Goal: Task Accomplishment & Management: Manage account settings

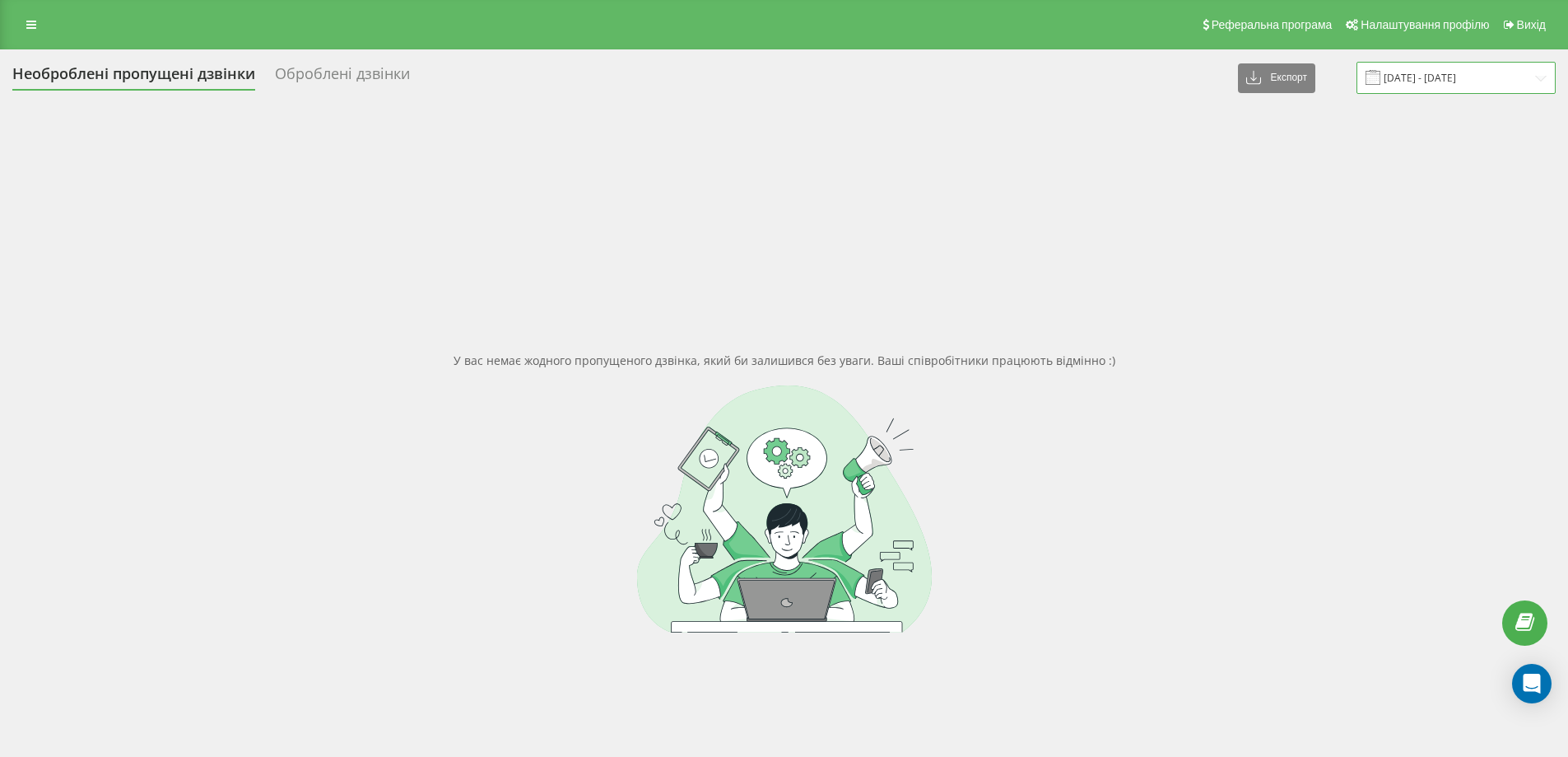
click at [1441, 80] on input "[DATE] - [DATE]" at bounding box center [1455, 78] width 199 height 32
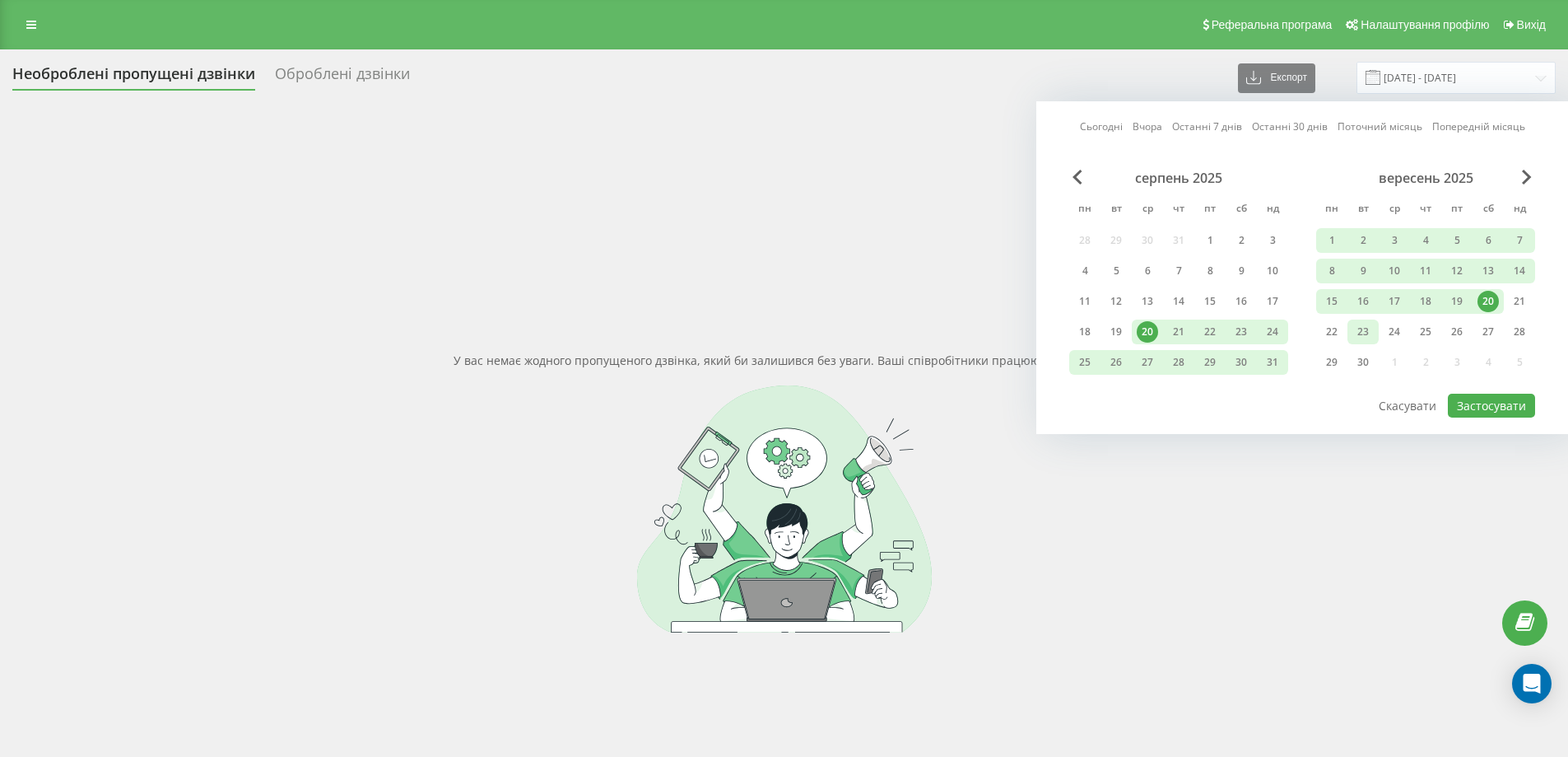
click at [1368, 327] on div "23" at bounding box center [1363, 332] width 21 height 21
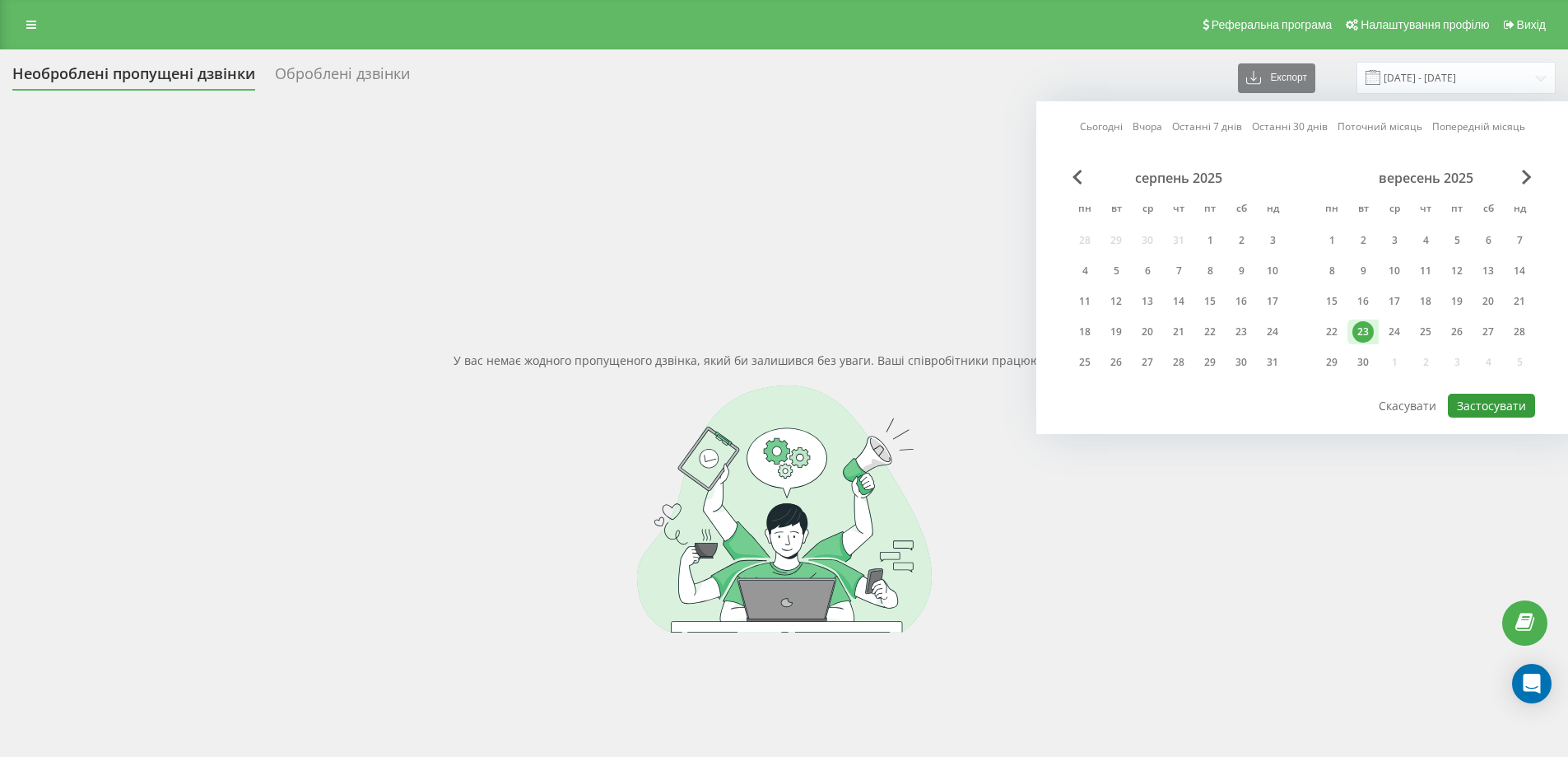
click at [1496, 404] on button "Застосувати" at bounding box center [1491, 405] width 88 height 24
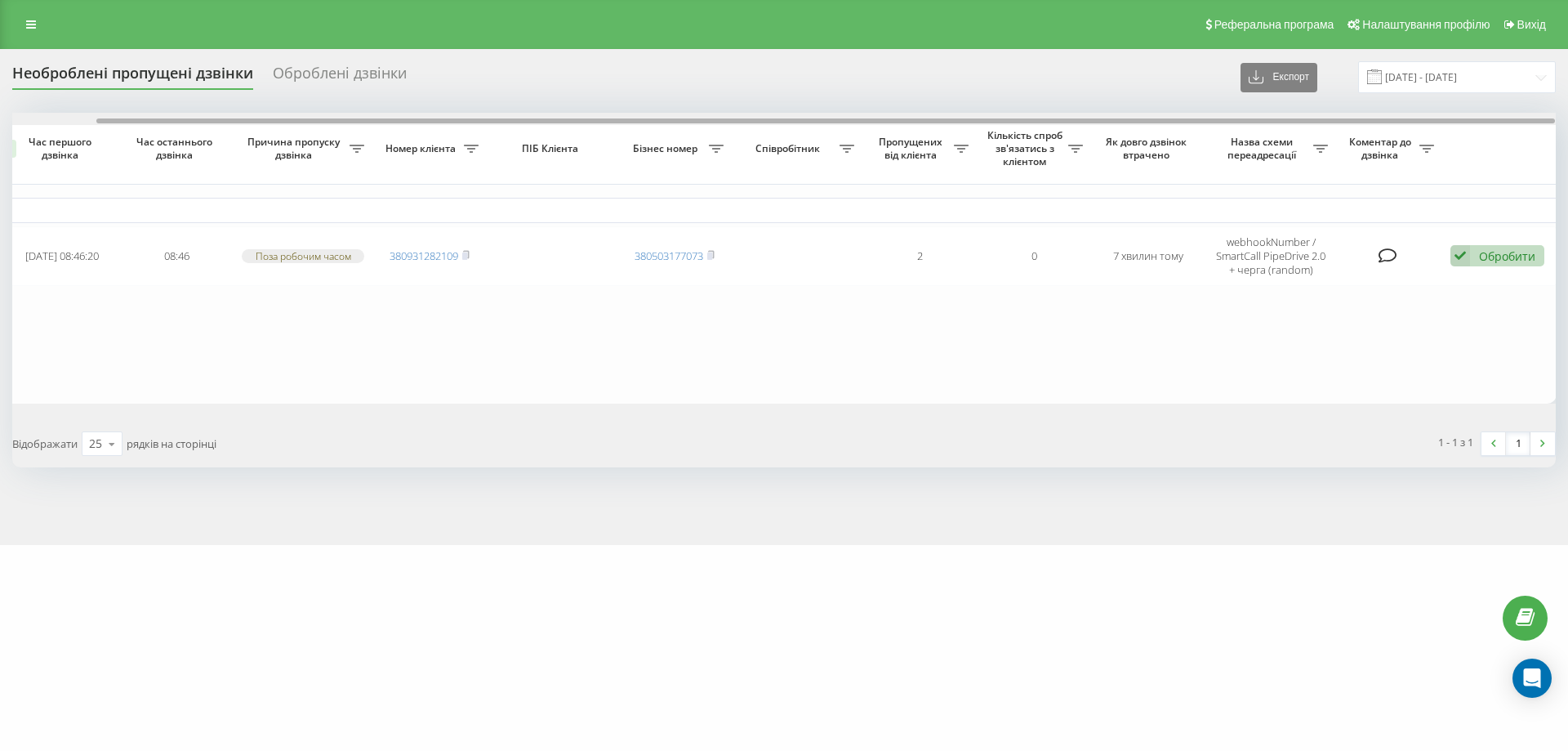
scroll to position [0, 90]
drag, startPoint x: 1022, startPoint y: 121, endPoint x: 1107, endPoint y: 123, distance: 85.0
click at [1107, 123] on div at bounding box center [825, 121] width 1458 height 5
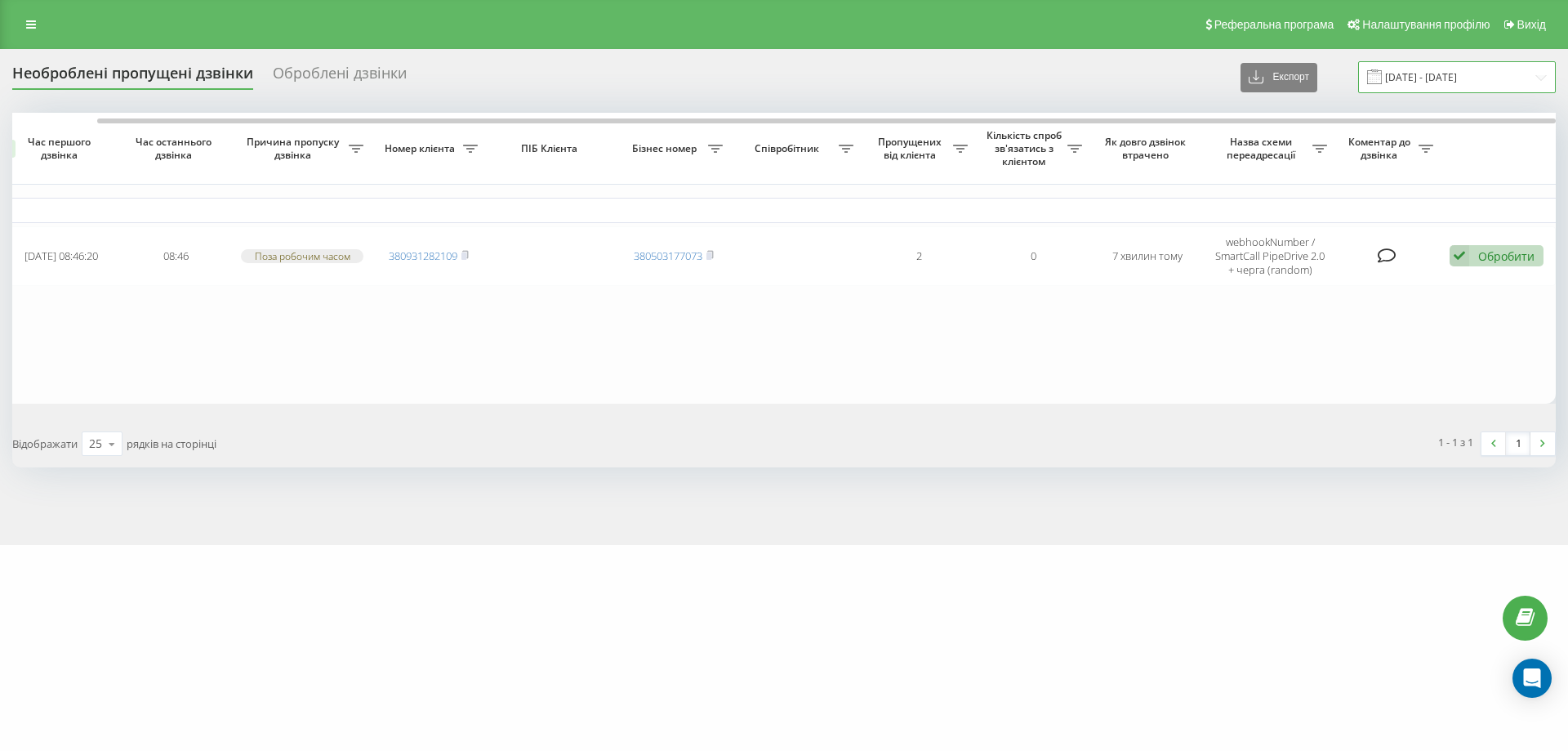
click at [1462, 71] on input "23.09.2025 - 23.09.2025" at bounding box center [1456, 77] width 198 height 32
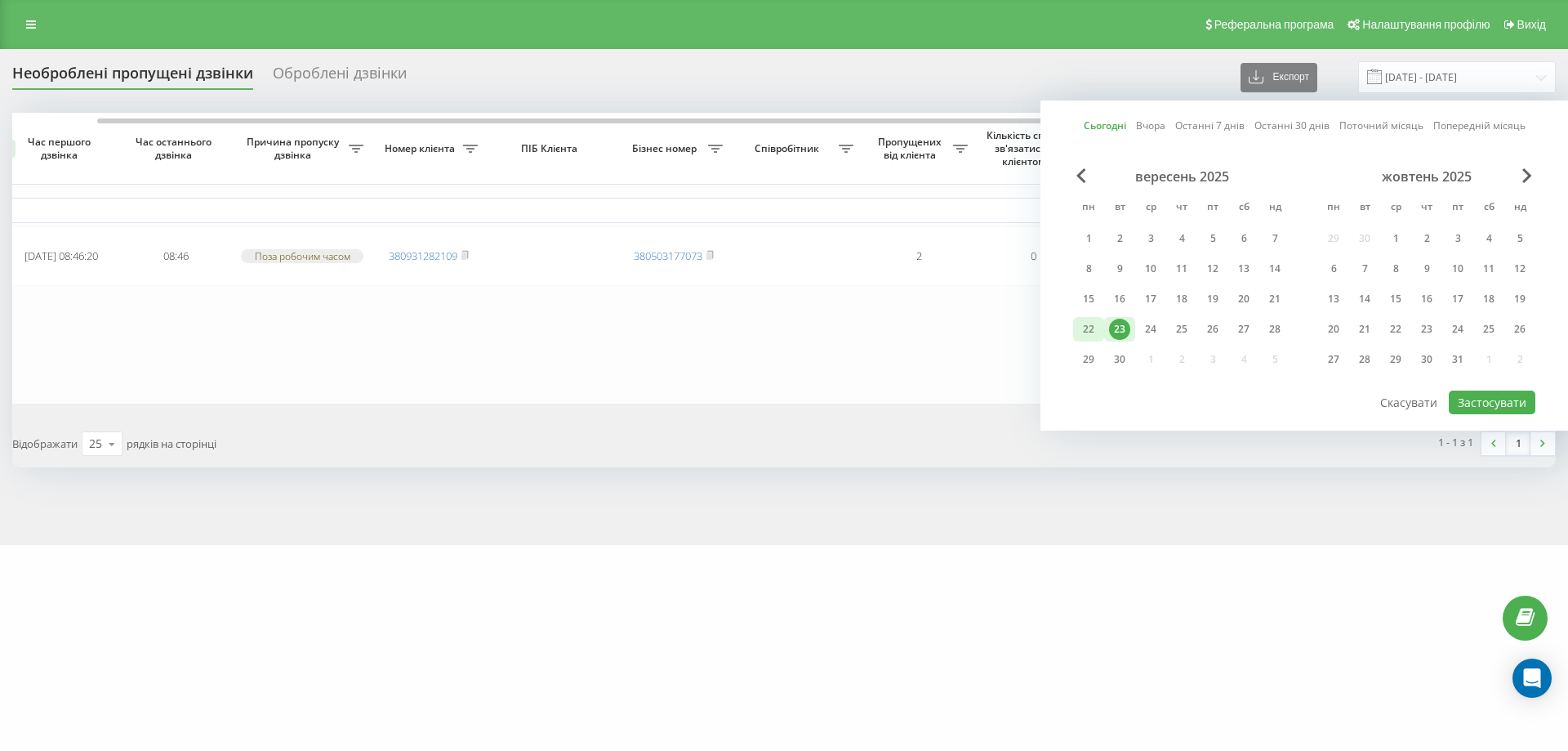
click at [1087, 328] on div "22" at bounding box center [1089, 329] width 21 height 21
click at [1111, 330] on div "23" at bounding box center [1119, 329] width 21 height 21
click at [1458, 400] on button "Застосувати" at bounding box center [1492, 402] width 87 height 24
type input "[DATE] - [DATE]"
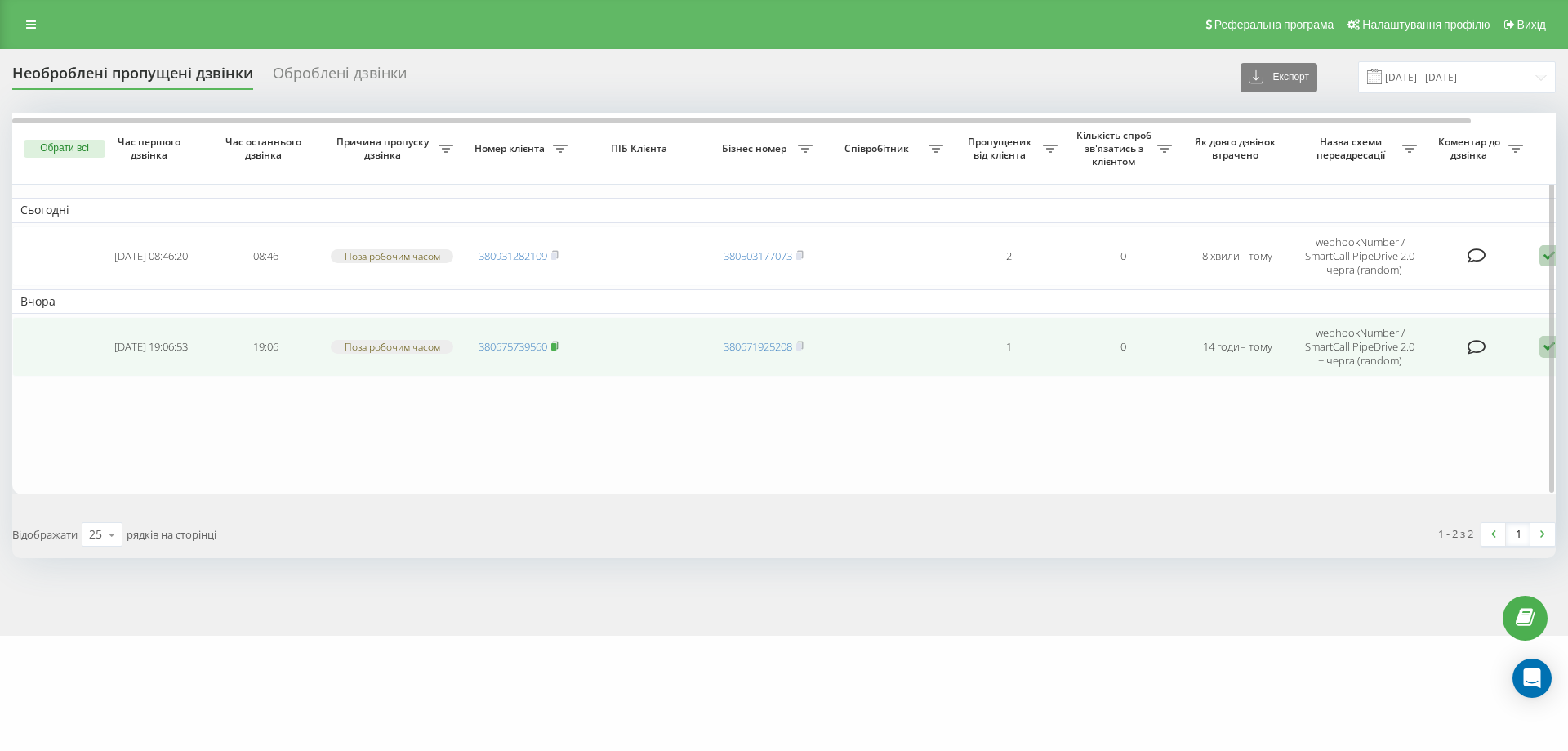
click at [558, 344] on icon at bounding box center [555, 345] width 7 height 10
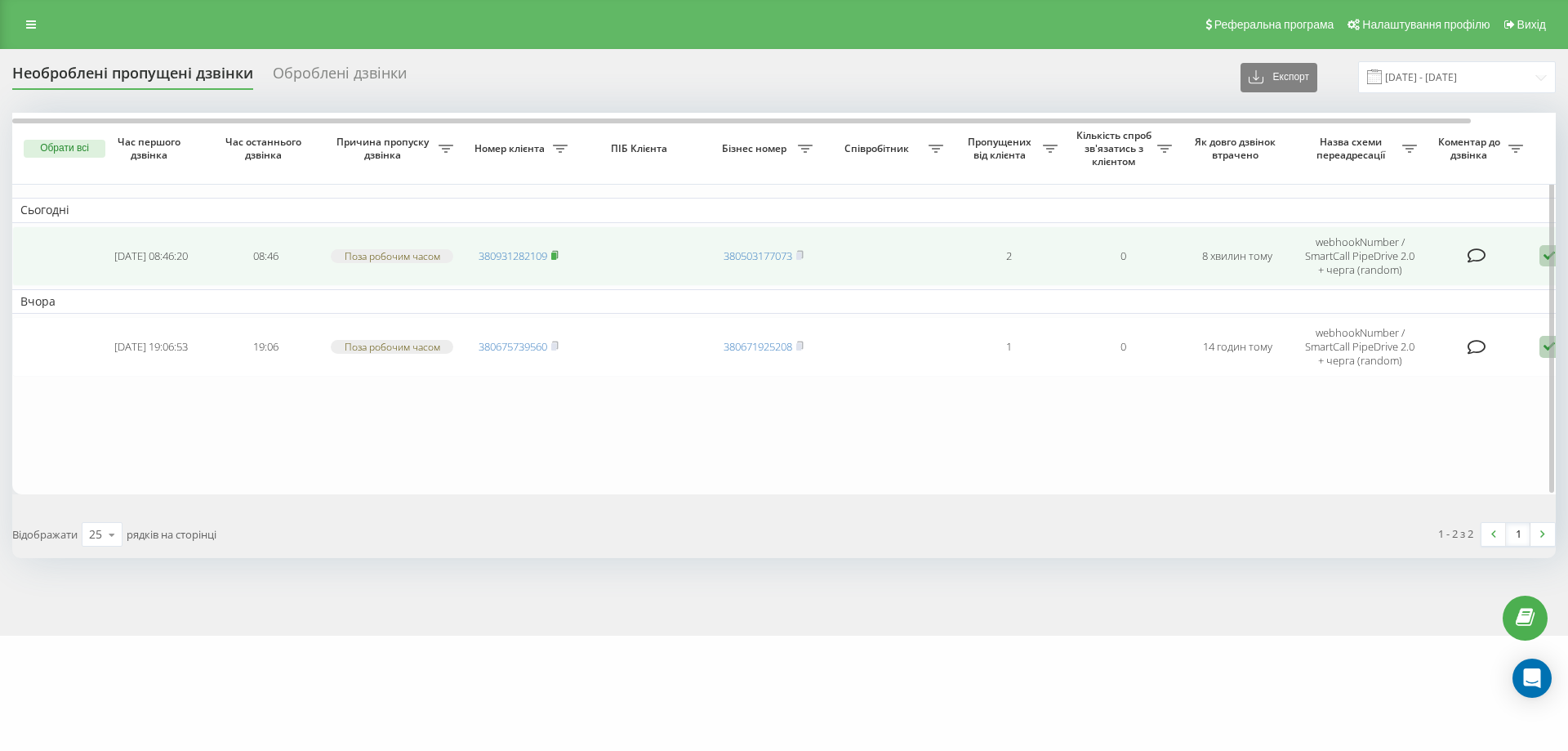
click at [557, 256] on icon at bounding box center [555, 254] width 5 height 7
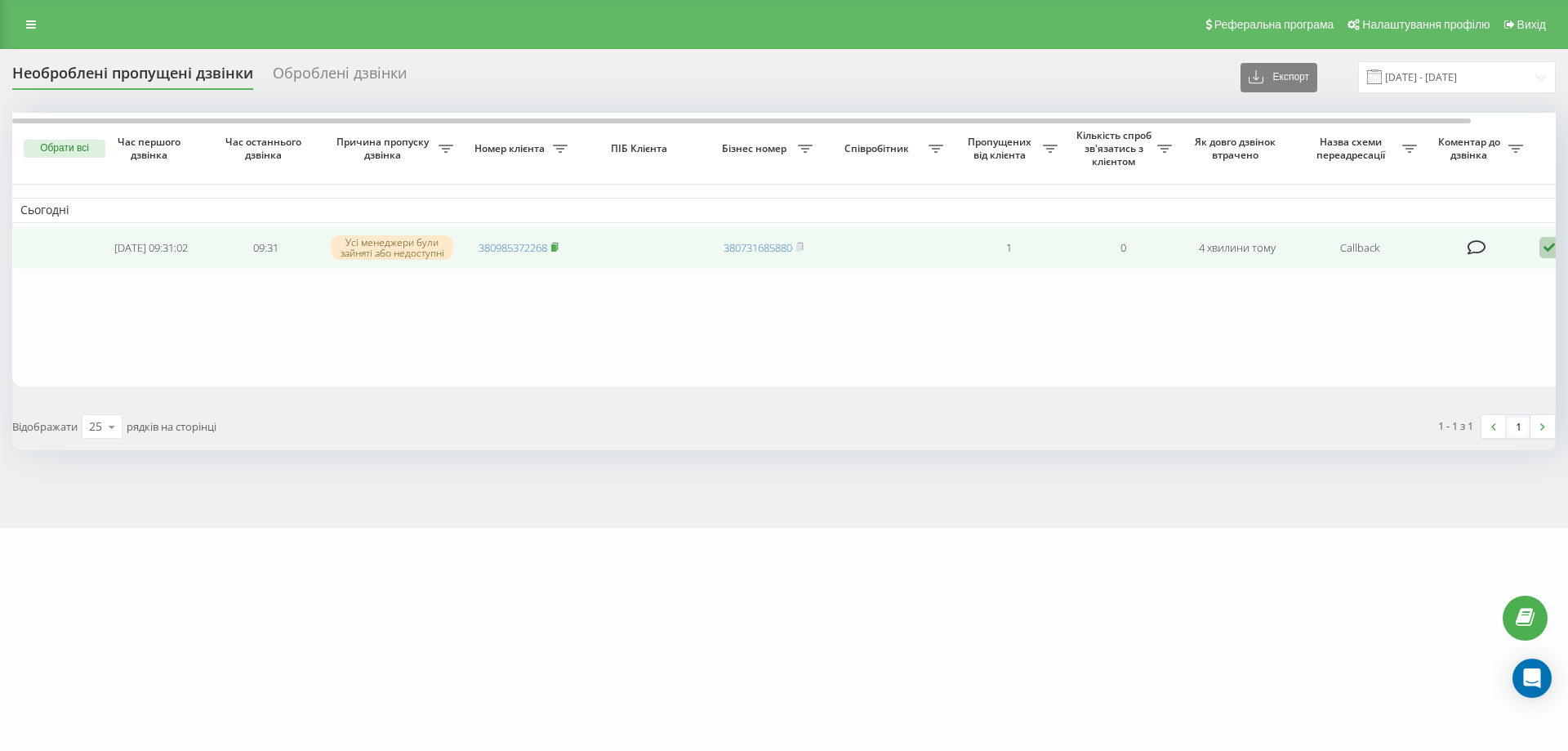
click at [556, 241] on span at bounding box center [555, 248] width 7 height 15
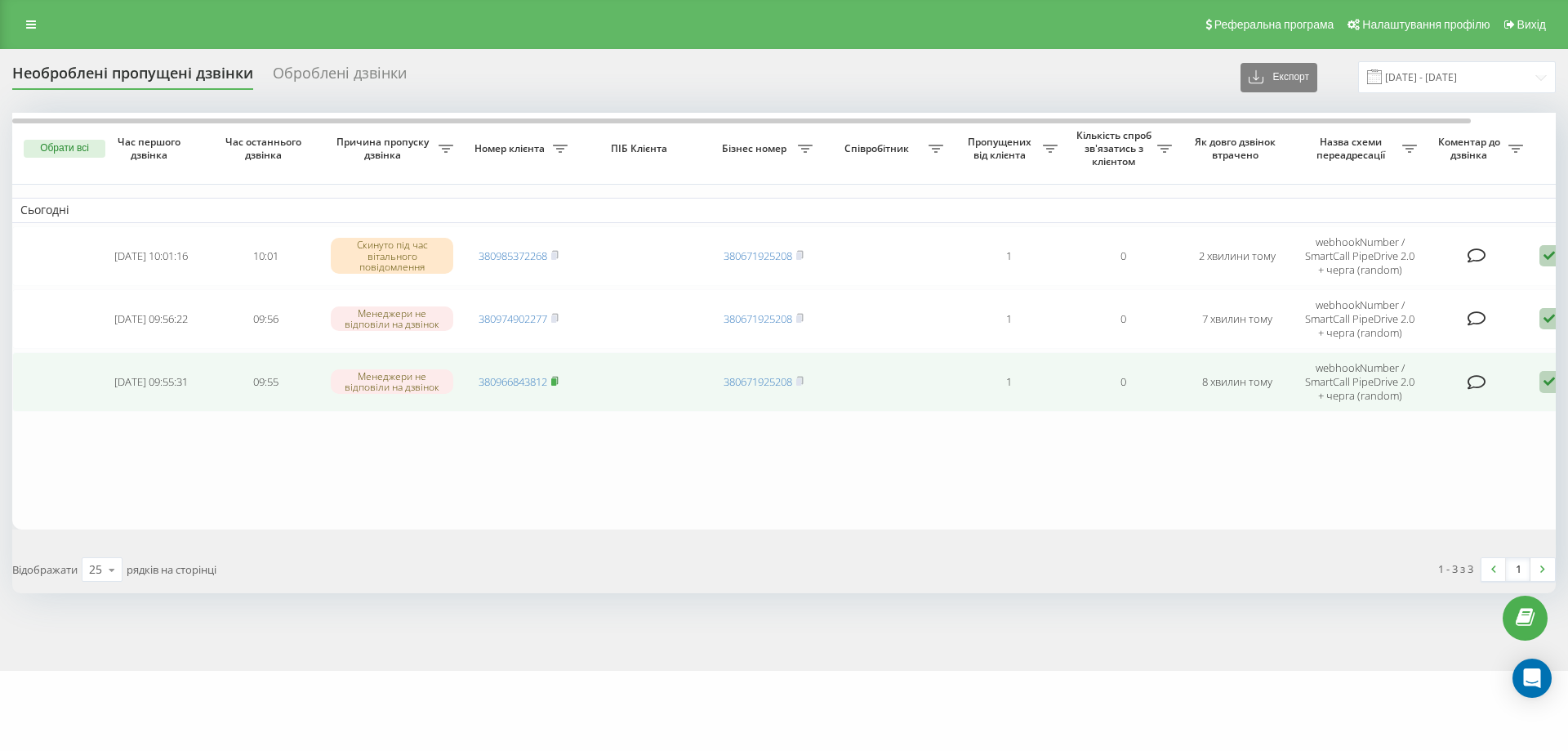
click at [556, 380] on rect at bounding box center [554, 382] width 5 height 7
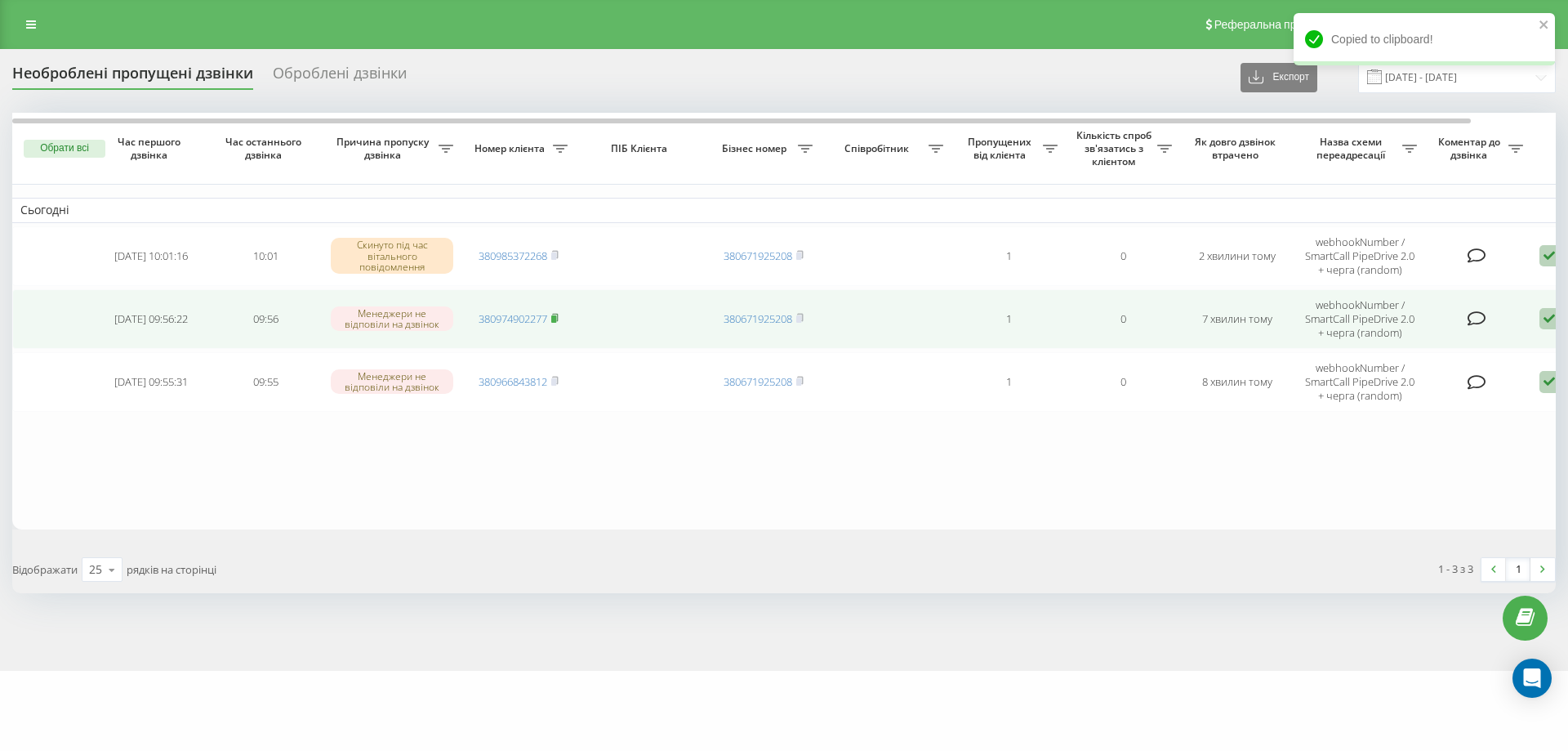
click at [550, 315] on span "380974902277" at bounding box center [518, 319] width 80 height 15
click at [556, 315] on rect at bounding box center [554, 319] width 5 height 7
click at [1545, 317] on icon at bounding box center [1548, 319] width 20 height 22
click at [1438, 371] on span "Зв'язався з клієнтом за допомогою іншого каналу" at bounding box center [1479, 373] width 280 height 15
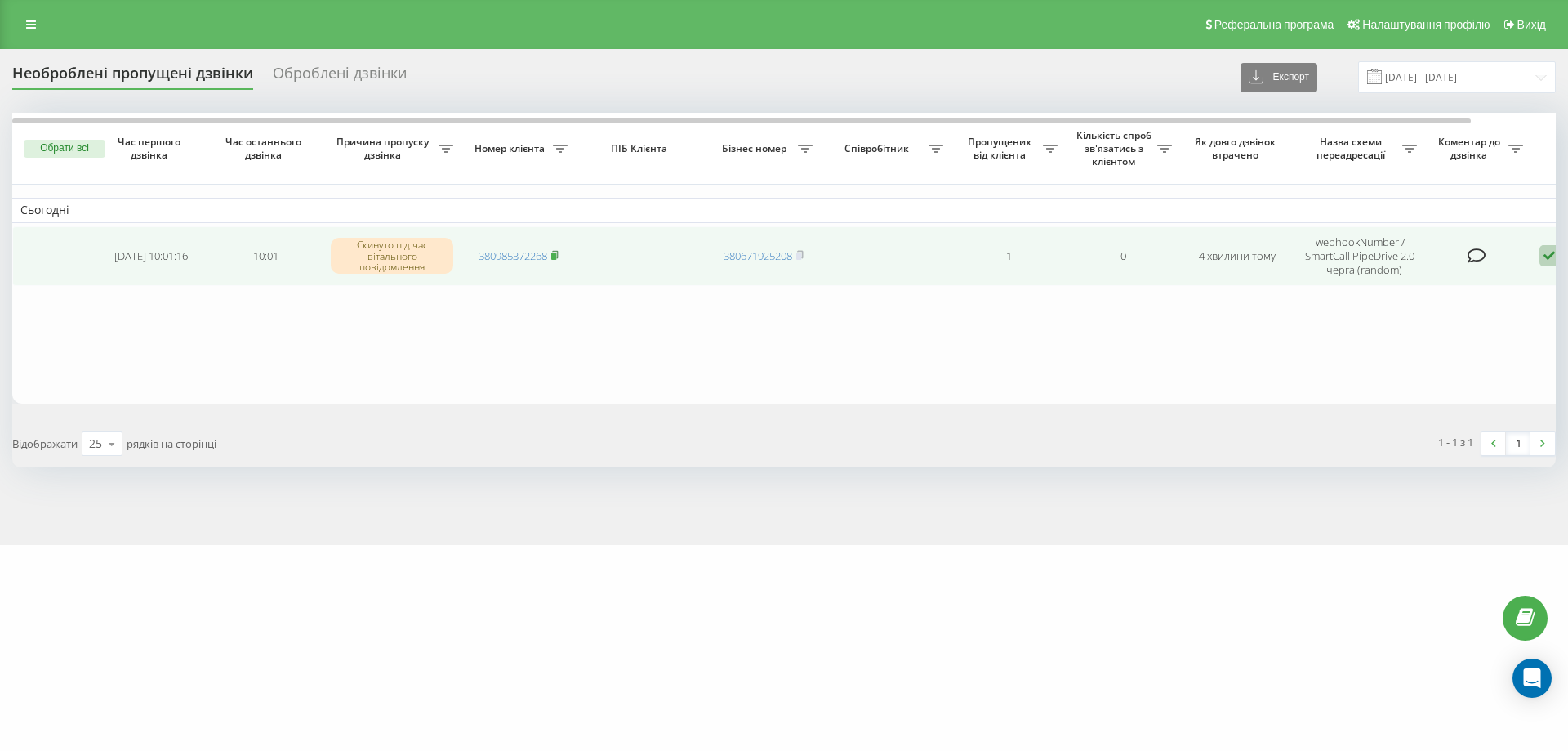
click at [556, 254] on rect at bounding box center [554, 256] width 5 height 7
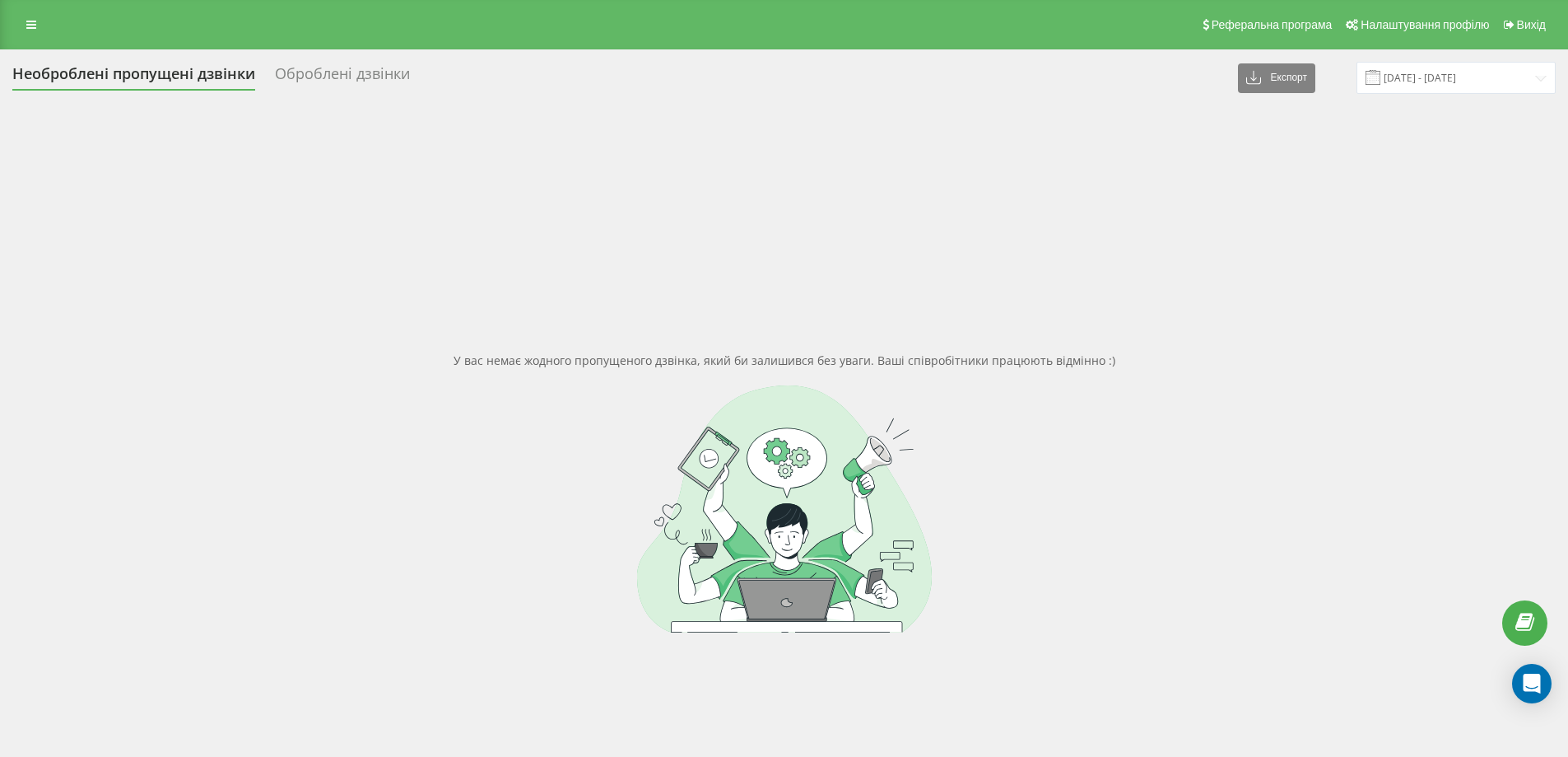
click at [919, 293] on div "У вас немає жодного пропущеного дзвінка, який би залишився без уваги. Ваші спів…" at bounding box center [784, 492] width 1543 height 757
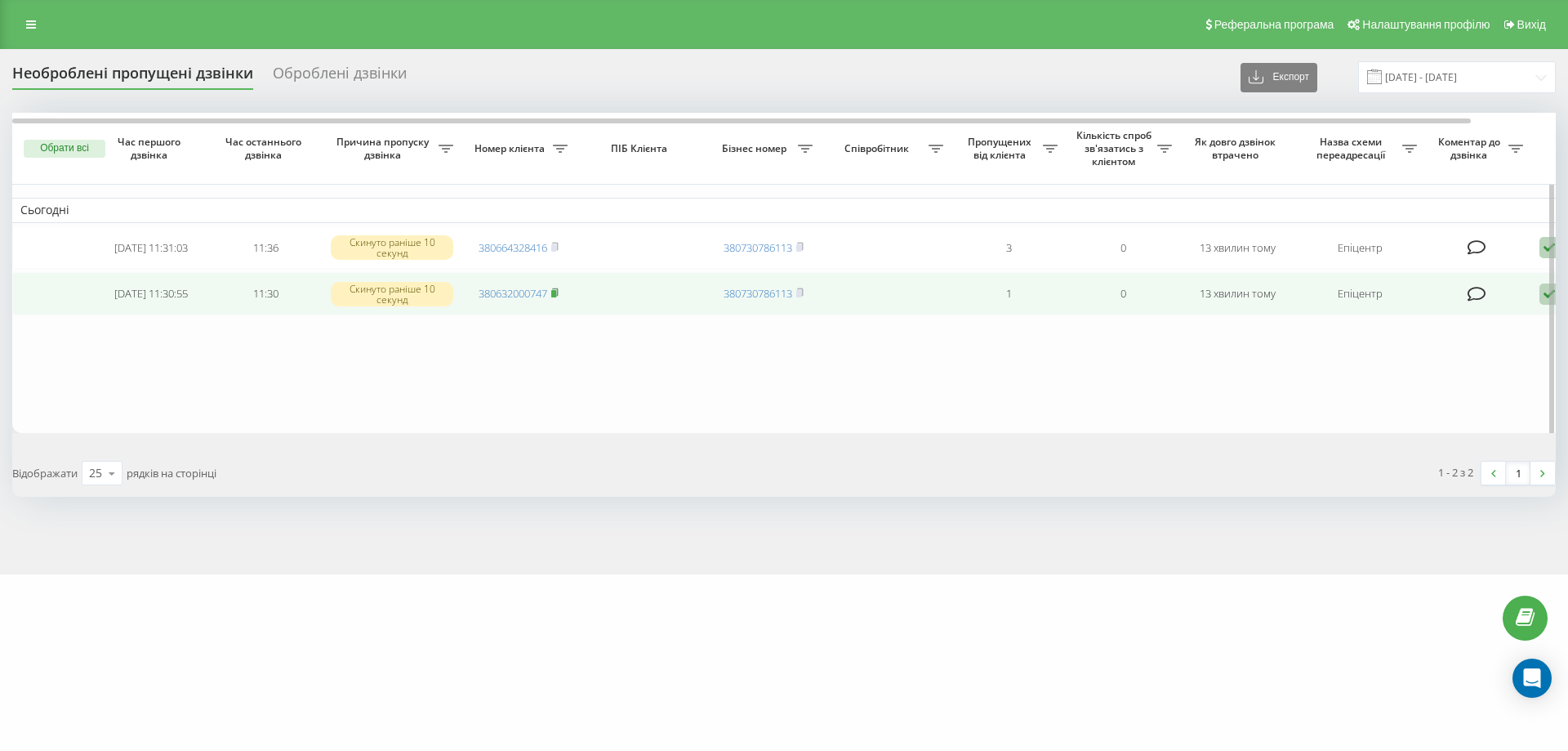
click at [558, 296] on icon at bounding box center [555, 292] width 7 height 10
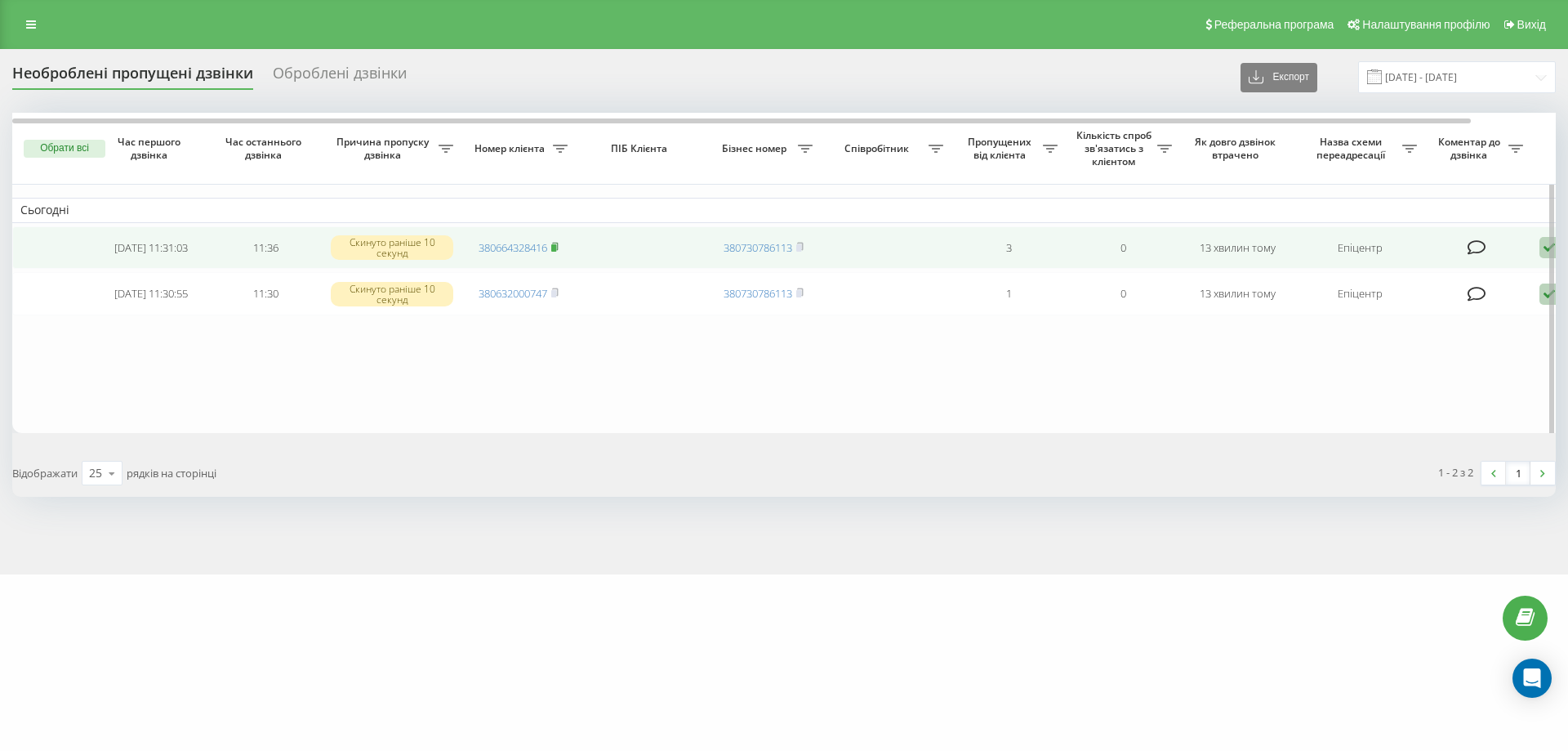
click at [556, 244] on icon at bounding box center [555, 245] width 5 height 7
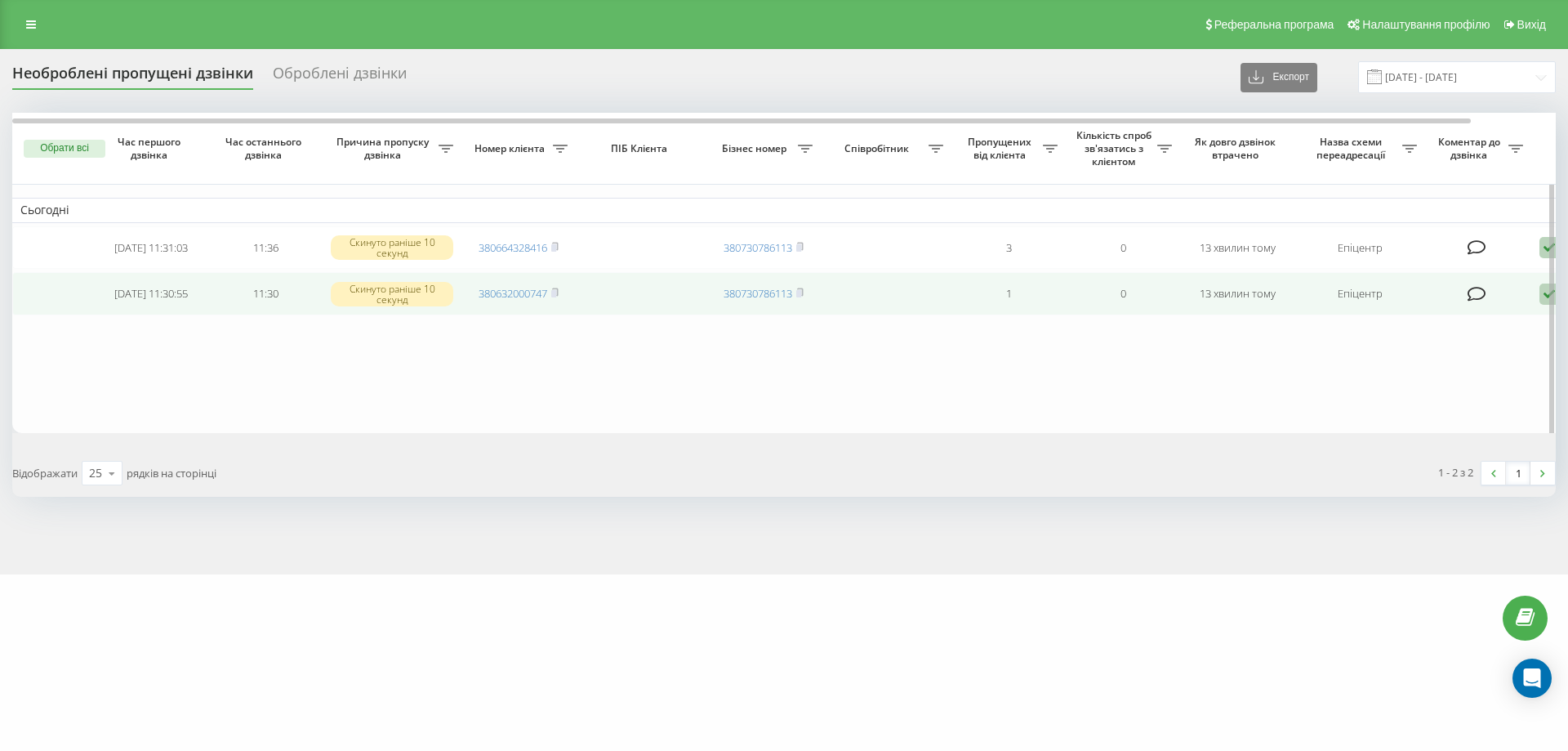
click at [1539, 295] on icon at bounding box center [1548, 294] width 20 height 22
click at [1426, 344] on div "Зв'язався з клієнтом за допомогою іншого каналу" at bounding box center [1479, 349] width 305 height 29
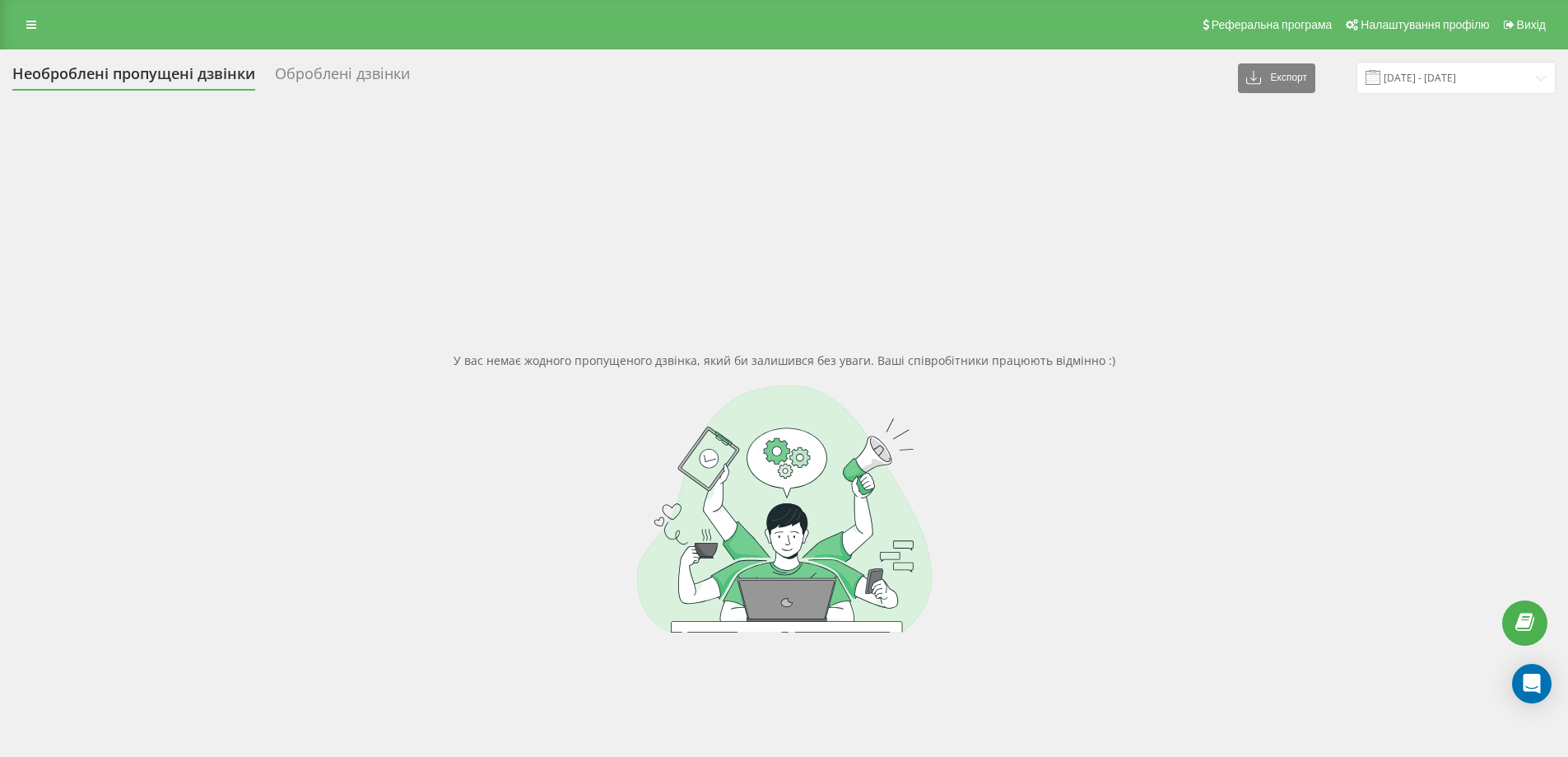
drag, startPoint x: 642, startPoint y: 397, endPoint x: 641, endPoint y: 472, distance: 75.0
click at [642, 403] on div at bounding box center [784, 509] width 1543 height 247
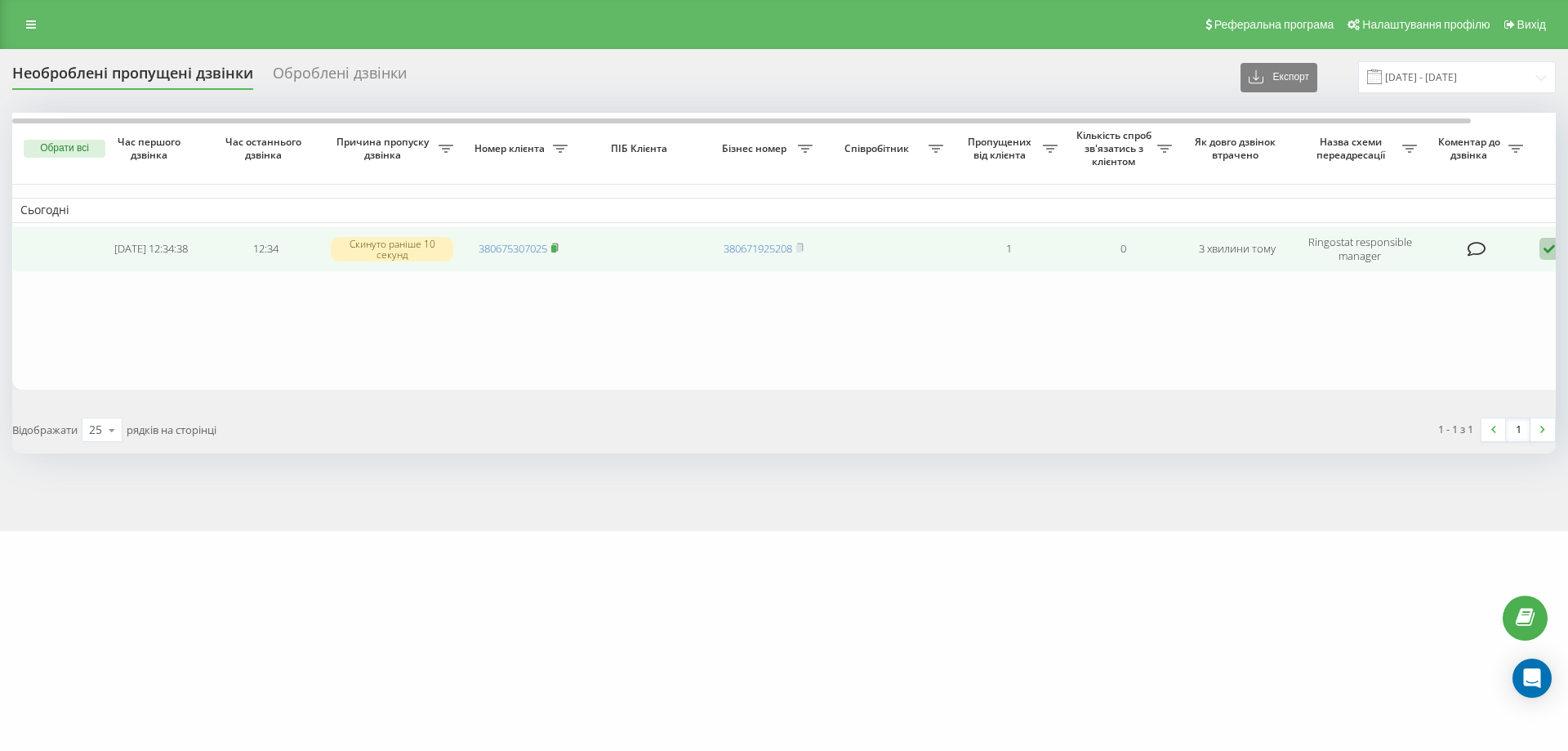
click at [556, 247] on rect at bounding box center [554, 249] width 5 height 7
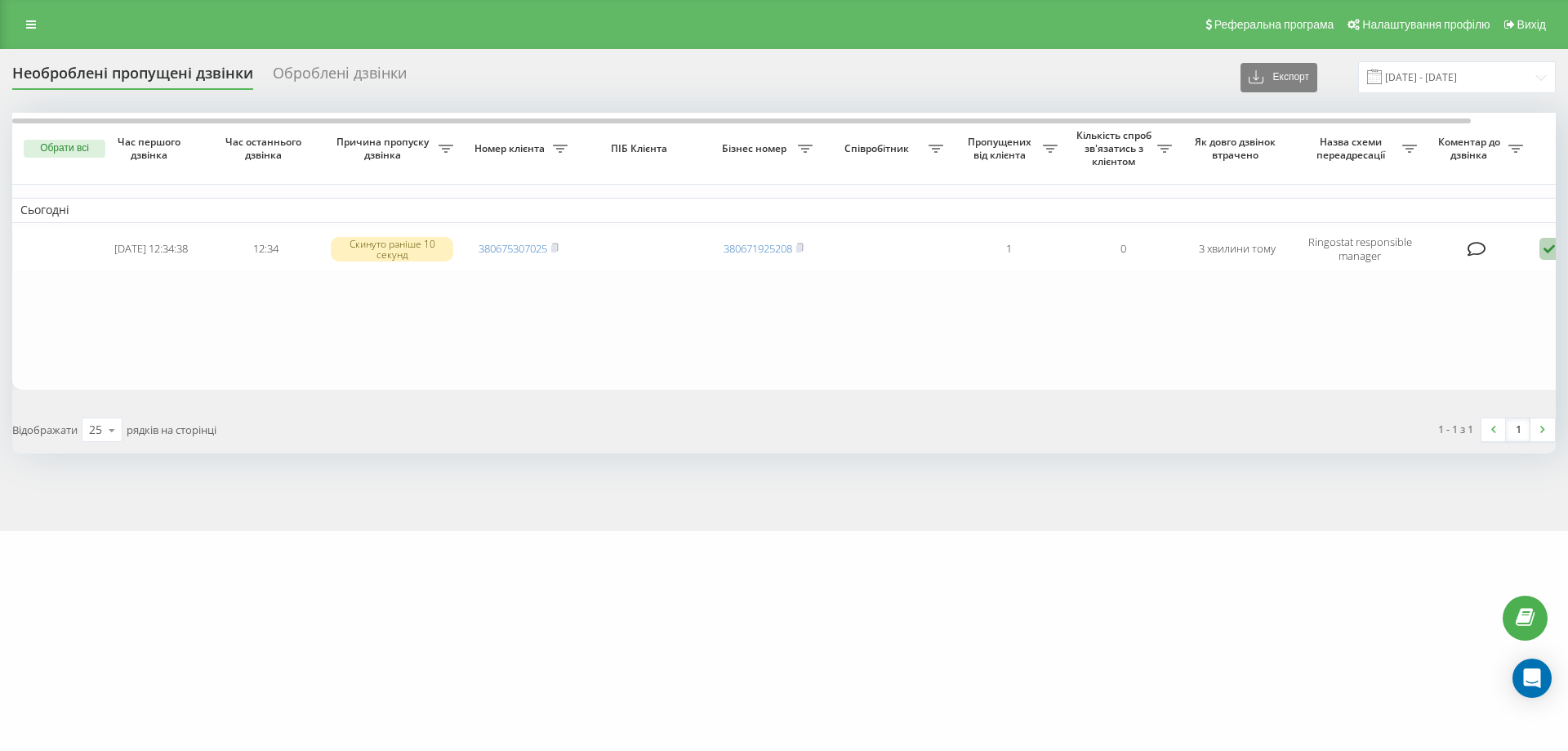
drag, startPoint x: 559, startPoint y: 241, endPoint x: 575, endPoint y: 327, distance: 87.5
click at [557, 241] on span at bounding box center [555, 248] width 7 height 15
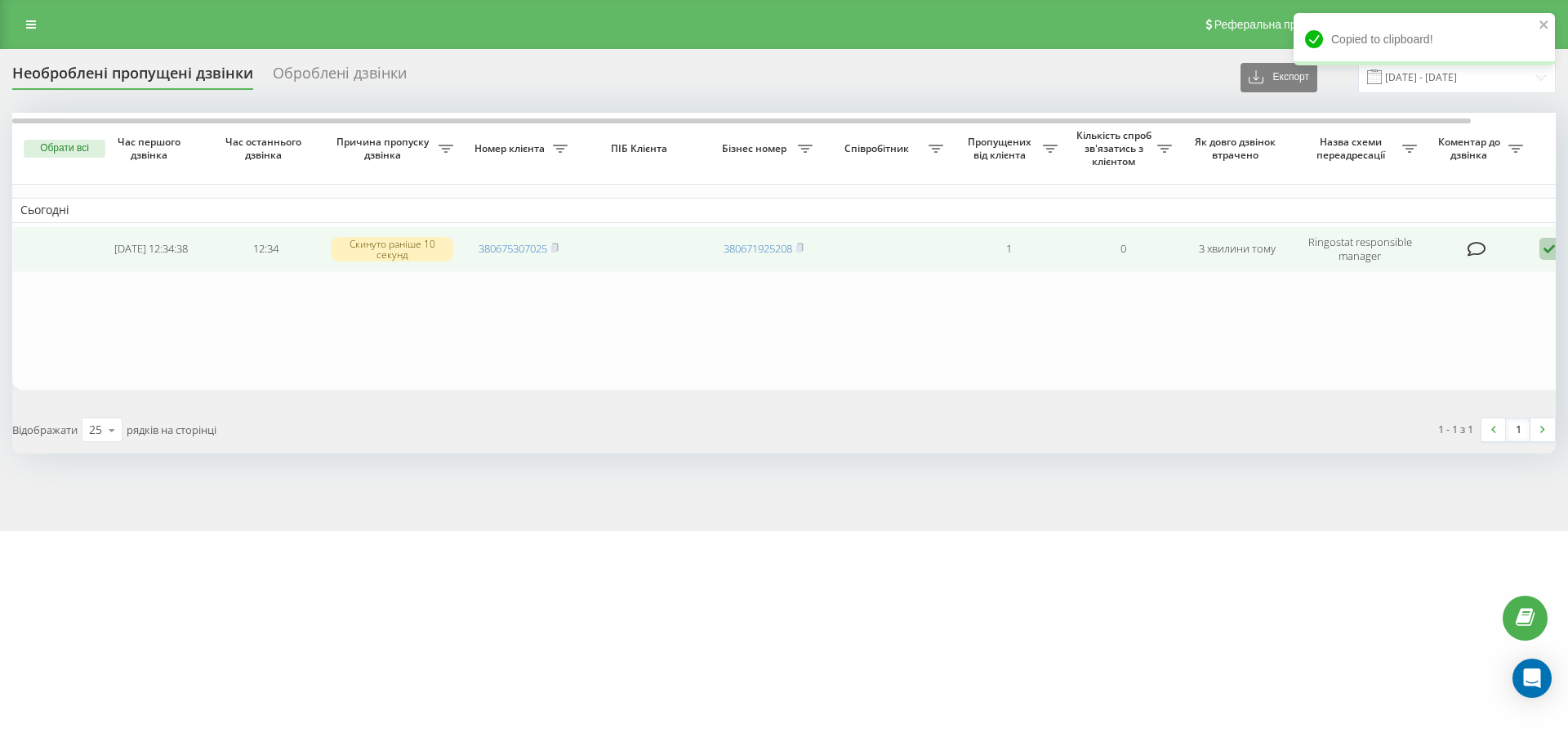
click at [552, 245] on span "380675307025" at bounding box center [518, 248] width 80 height 15
click at [556, 248] on rect at bounding box center [554, 249] width 5 height 7
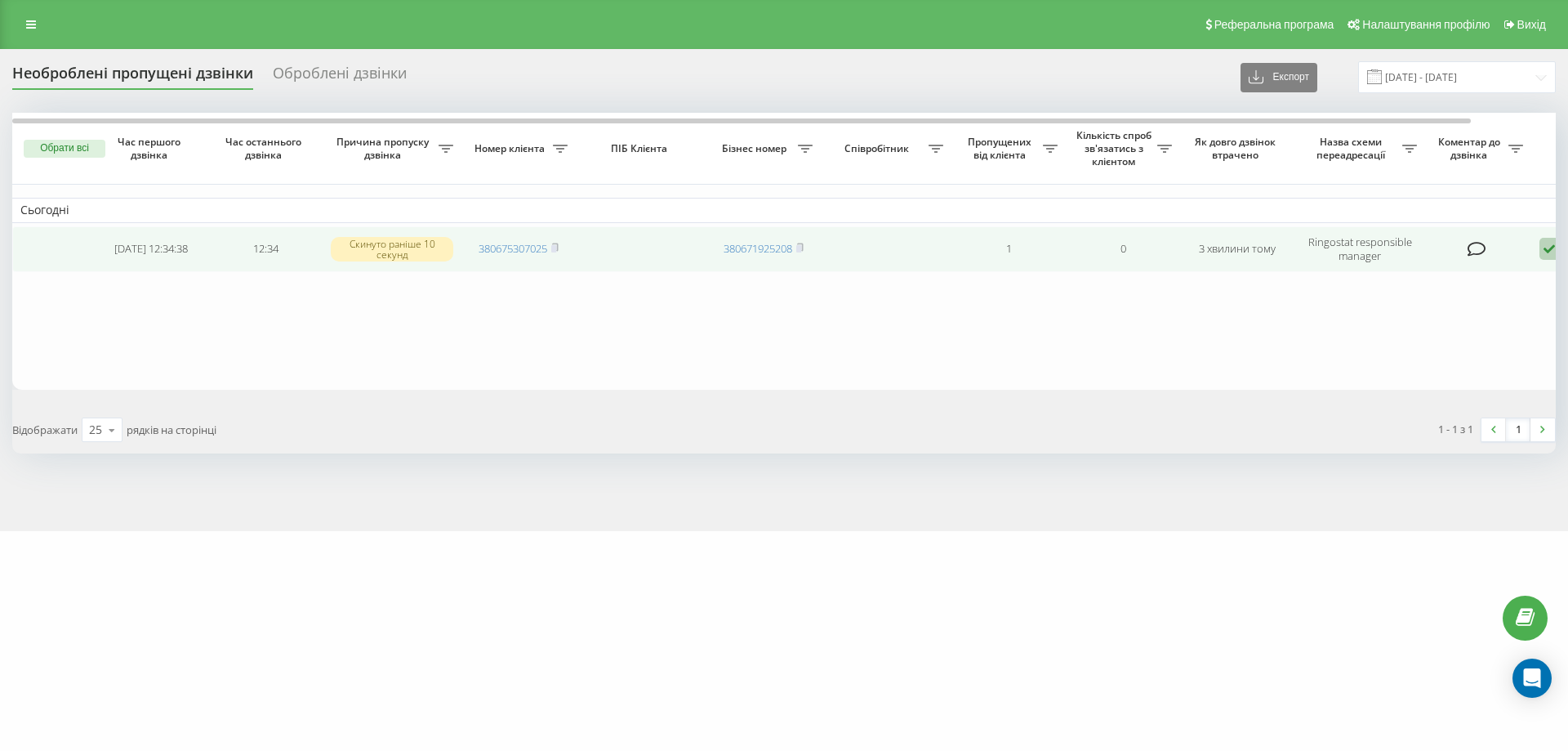
click at [1548, 246] on icon at bounding box center [1548, 249] width 20 height 22
click at [1414, 305] on span "Зв'язався з клієнтом за допомогою іншого каналу" at bounding box center [1479, 304] width 280 height 15
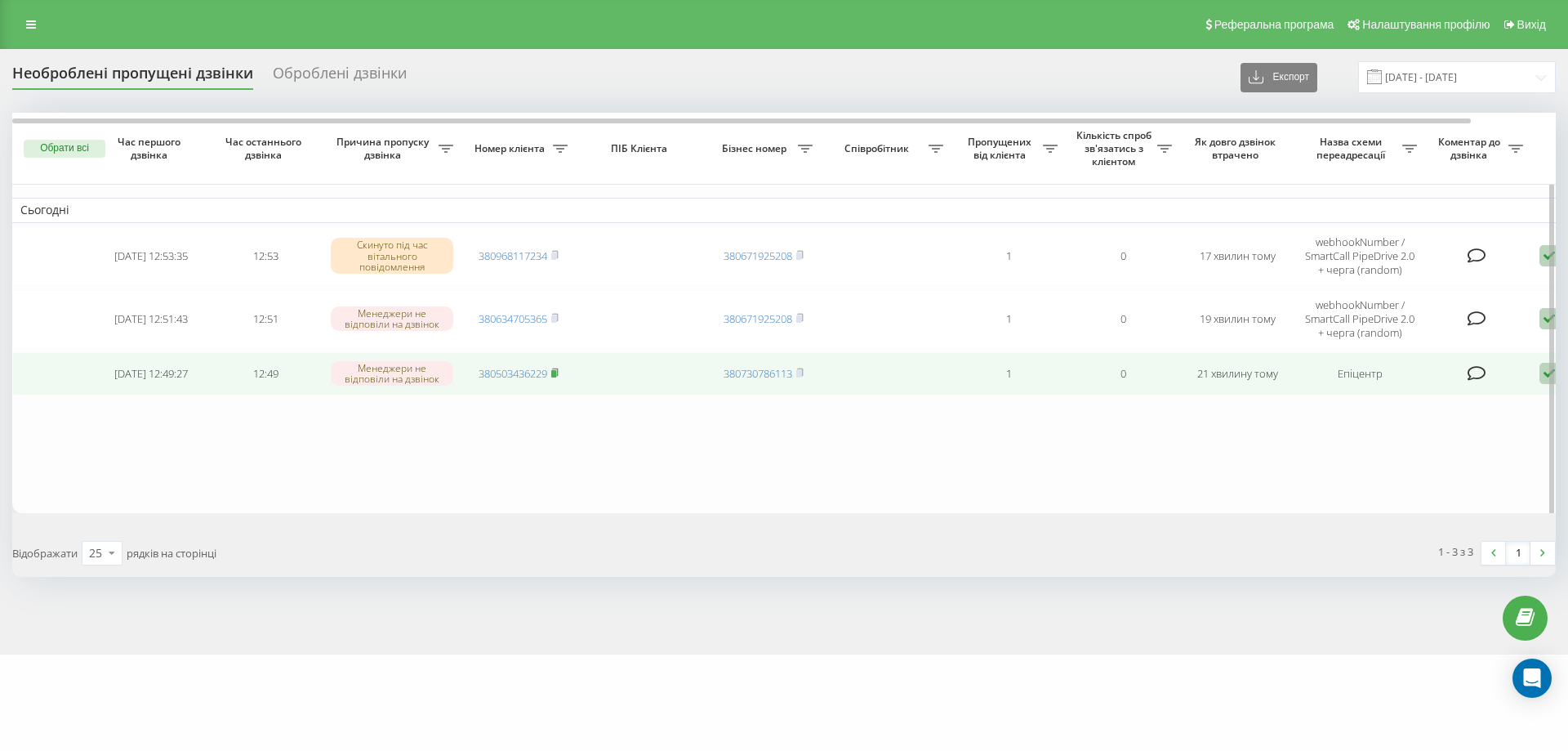
click at [558, 379] on span at bounding box center [555, 373] width 7 height 15
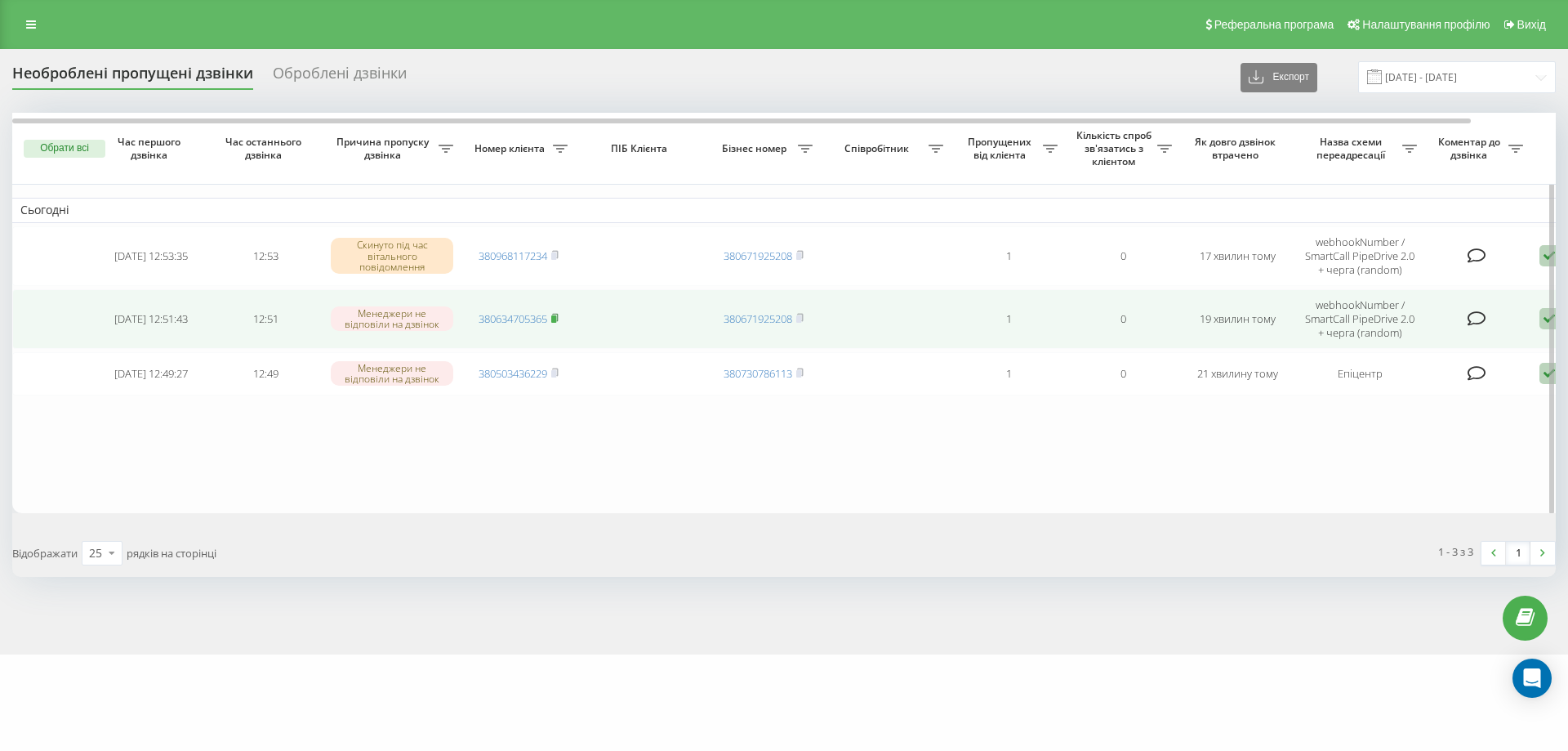
click at [554, 324] on span at bounding box center [555, 319] width 7 height 15
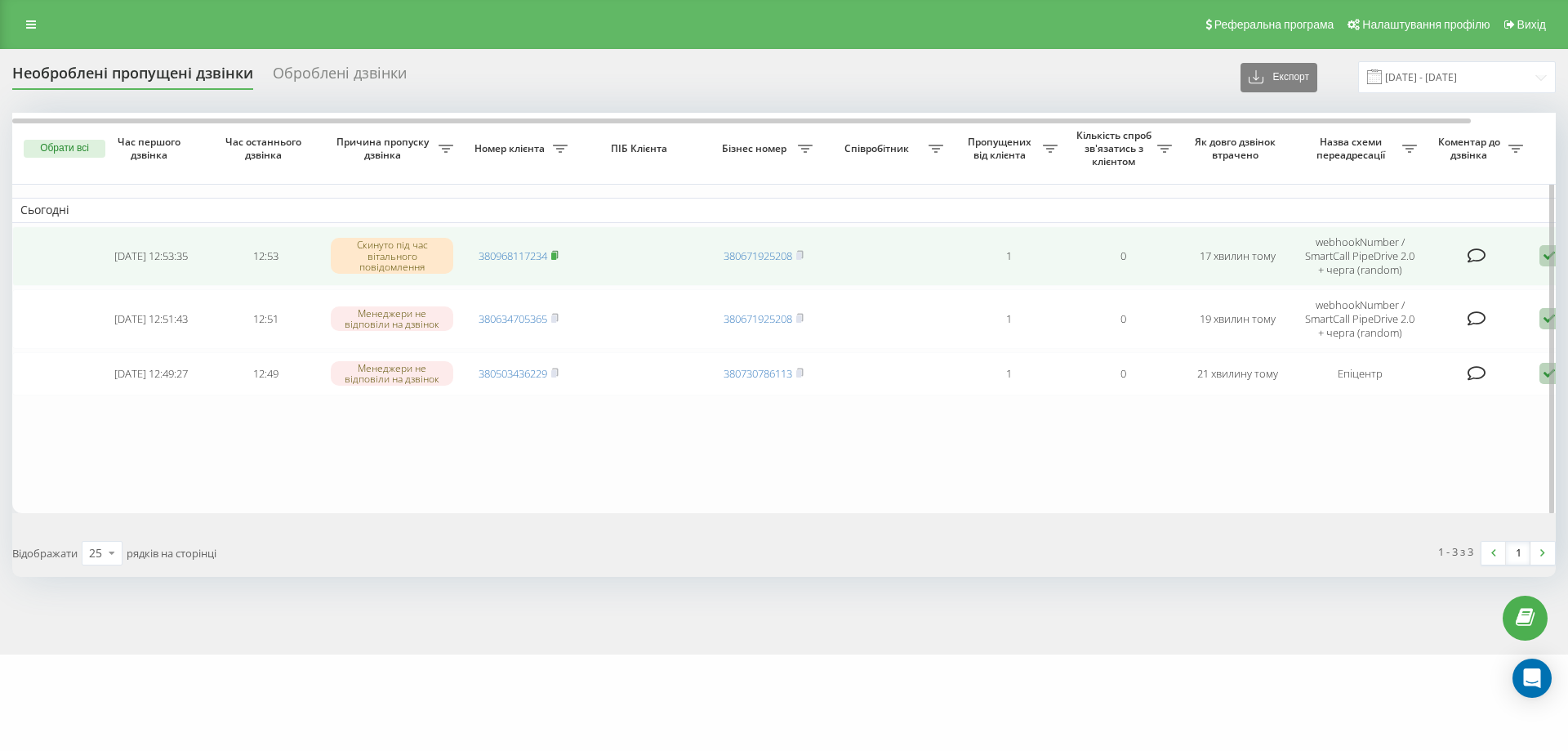
click at [562, 251] on td "380968117234" at bounding box center [518, 256] width 114 height 59
click at [558, 253] on icon at bounding box center [555, 255] width 7 height 10
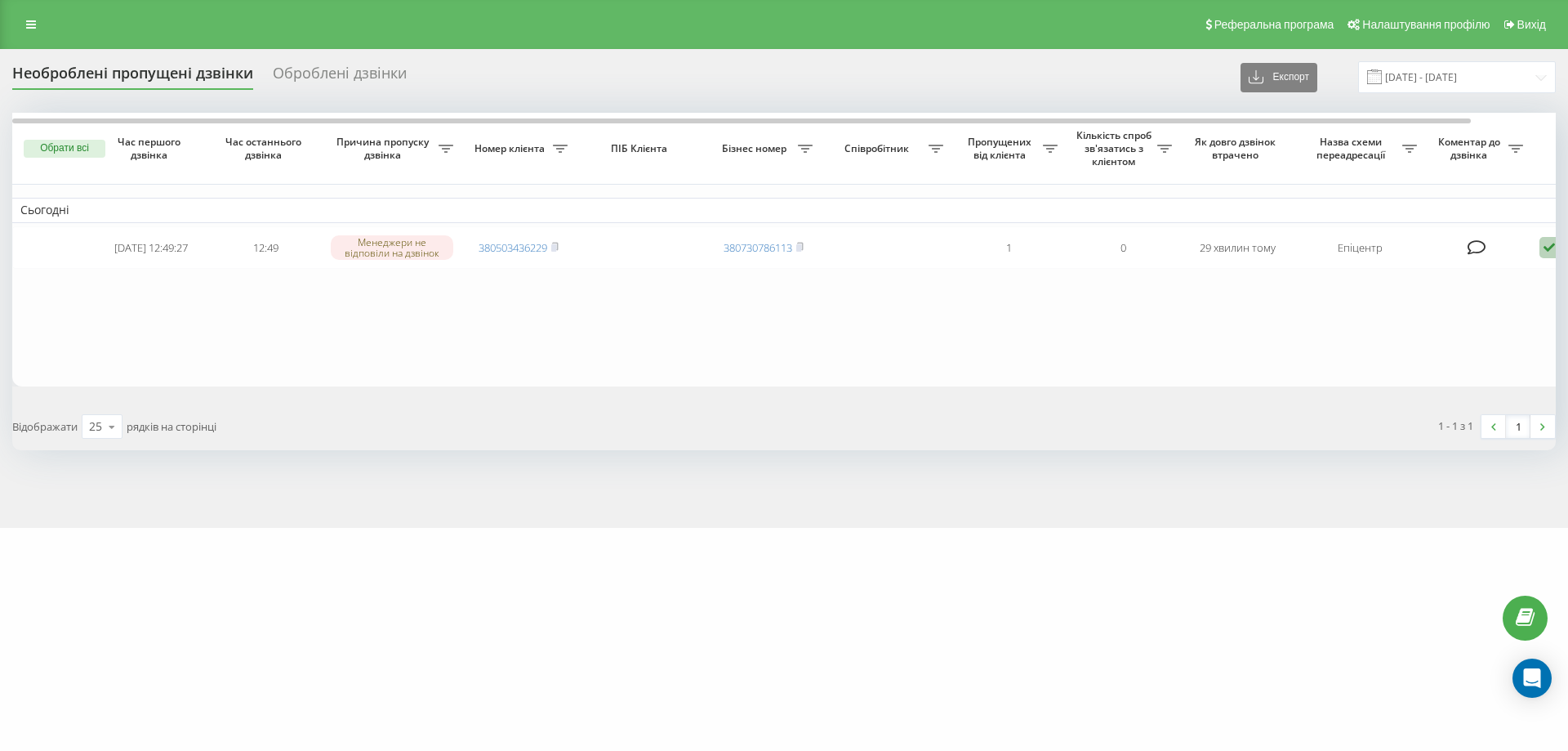
click at [575, 684] on div "mebelvdom.ua Проекти mebelvdom.ua motoblok.biz mebel-ikea.com.ua zakroot.com gu…" at bounding box center [784, 376] width 1568 height 751
click at [956, 462] on div "Необроблені пропущені дзвінки Оброблені дзвінки Експорт .csv .xlsx 22.09.2025 -…" at bounding box center [784, 288] width 1568 height 478
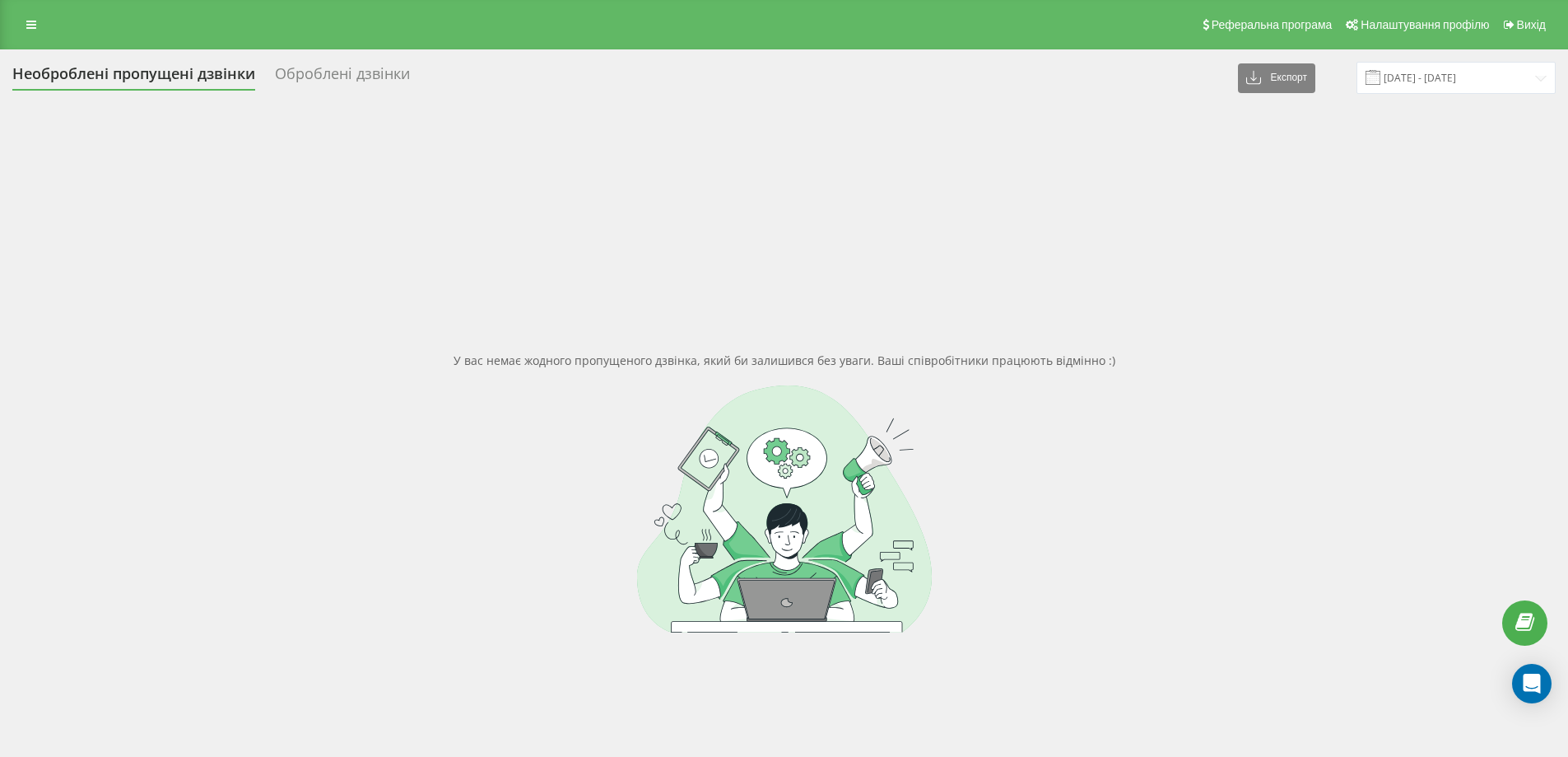
click at [869, 304] on div "У вас немає жодного пропущеного дзвінка, який би залишився без уваги. Ваші спів…" at bounding box center [784, 492] width 1543 height 757
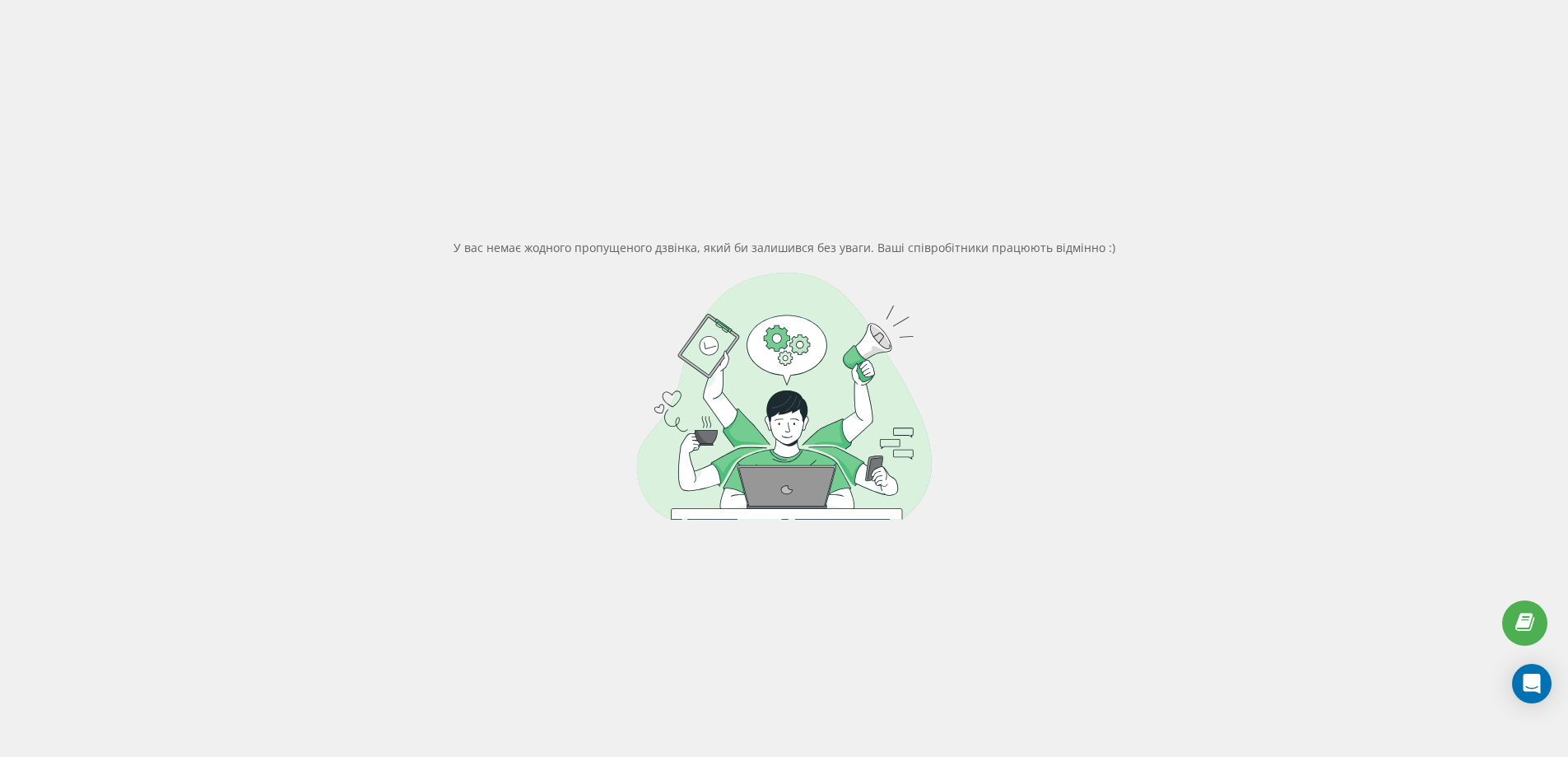
scroll to position [126, 0]
